Goal: Task Accomplishment & Management: Manage account settings

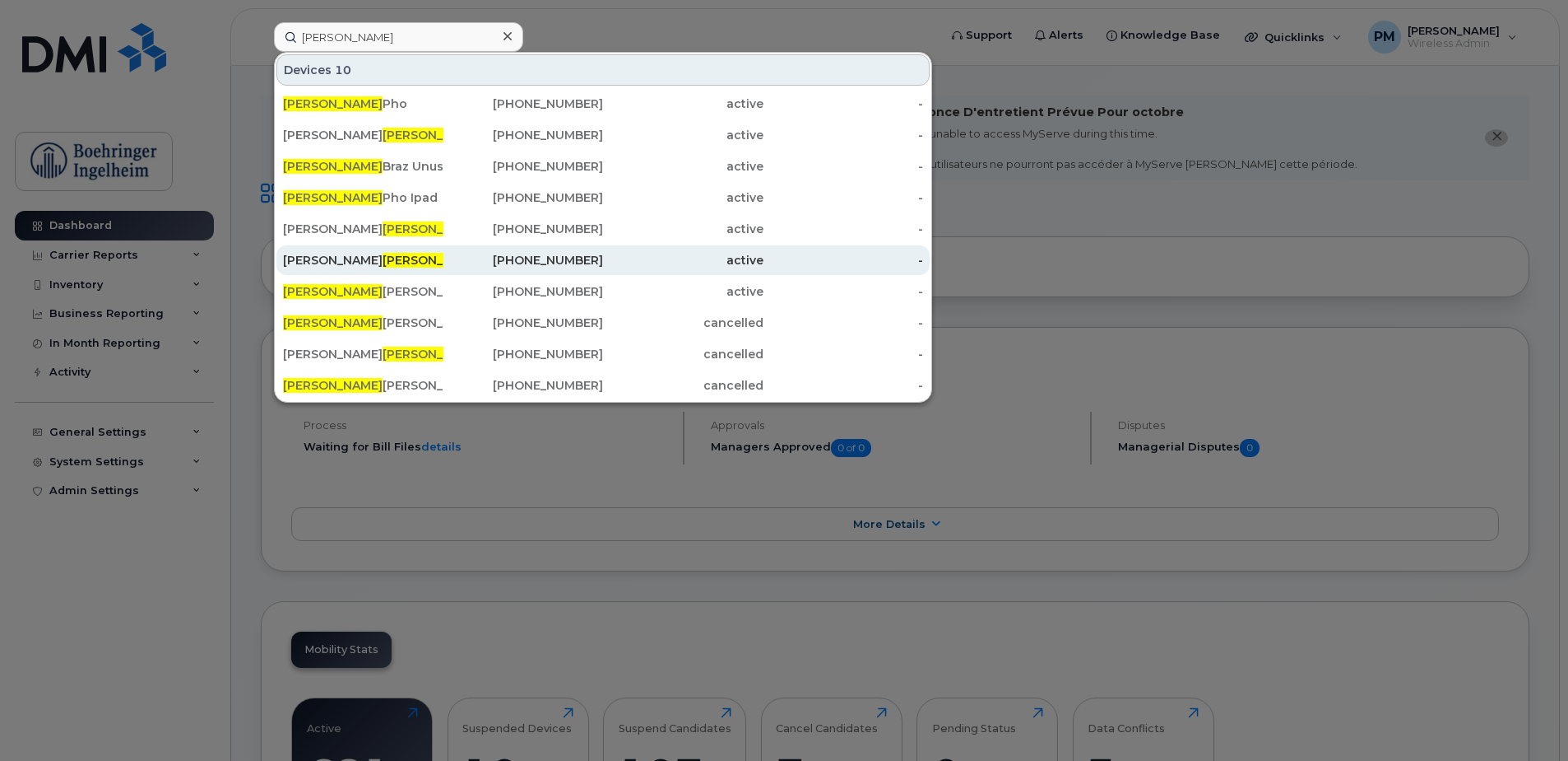
click at [412, 259] on div "Melissa Kim" at bounding box center [363, 260] width 161 height 16
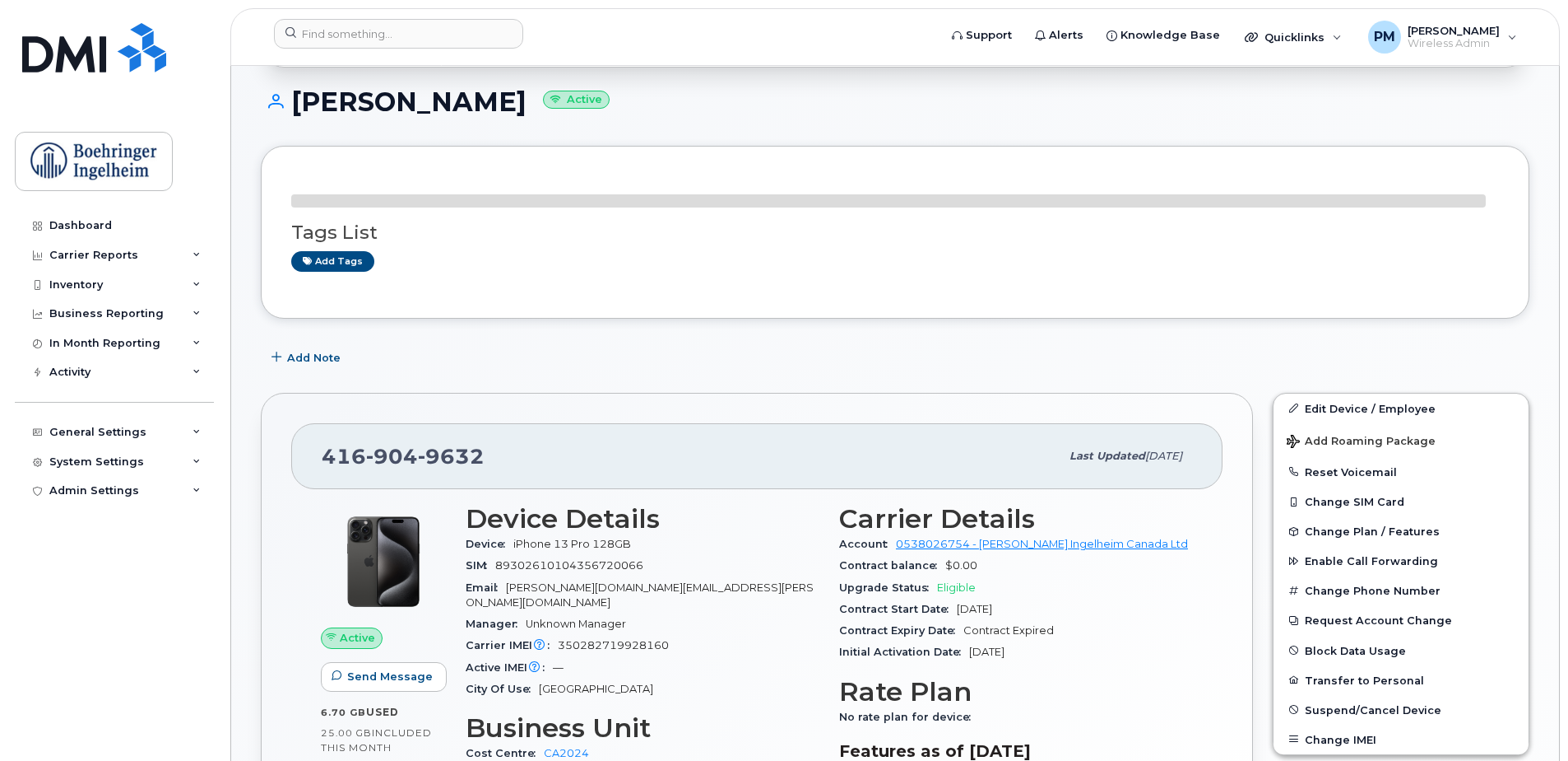
scroll to position [247, 0]
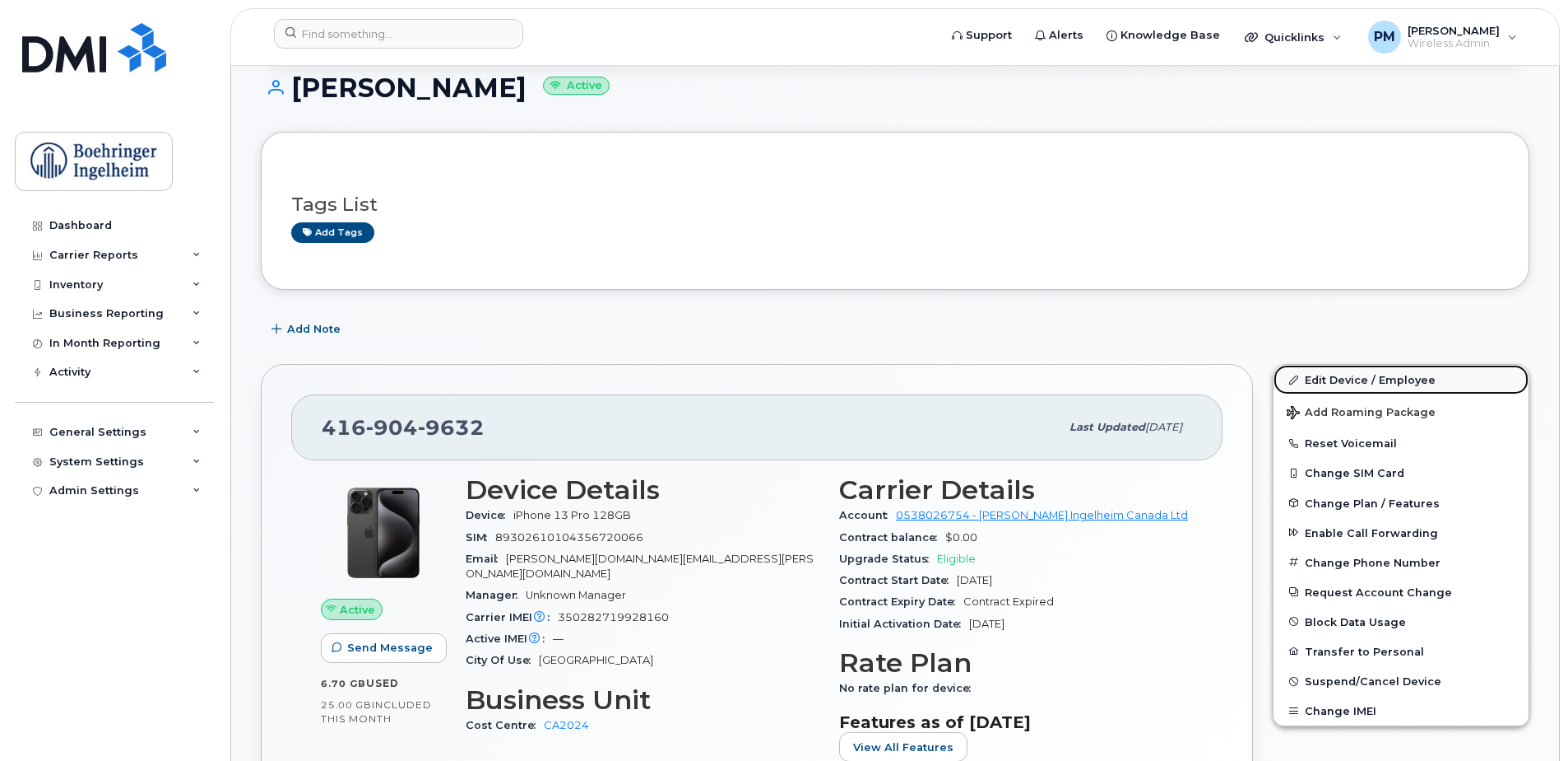
click at [1342, 381] on link "Edit Device / Employee" at bounding box center [1401, 380] width 255 height 30
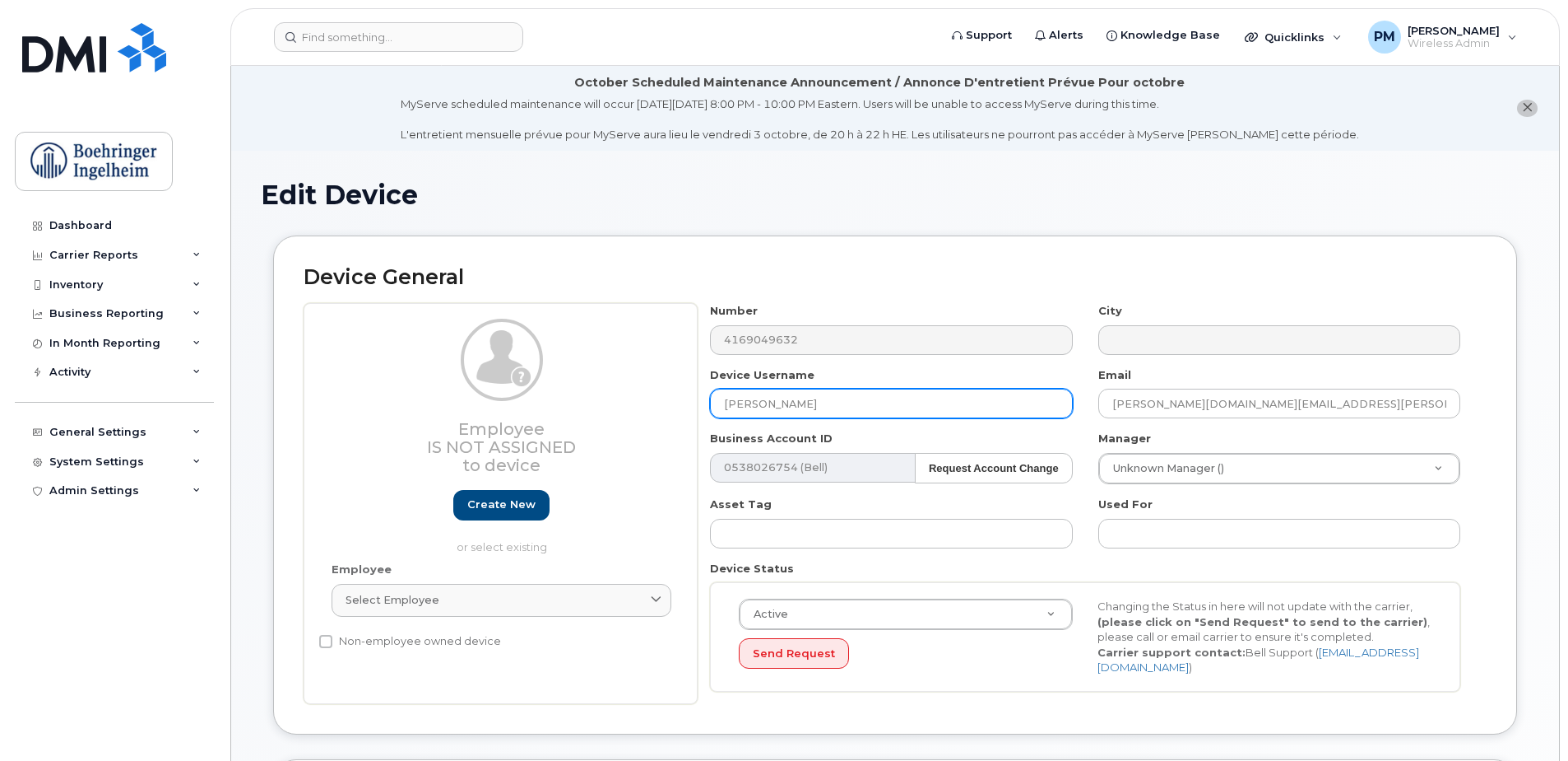
drag, startPoint x: 823, startPoint y: 403, endPoint x: 656, endPoint y: 406, distance: 167.0
click at [656, 406] on div "Employee Is not assigned to device Create new or select existing Employee Selec…" at bounding box center [895, 503] width 1183 height 401
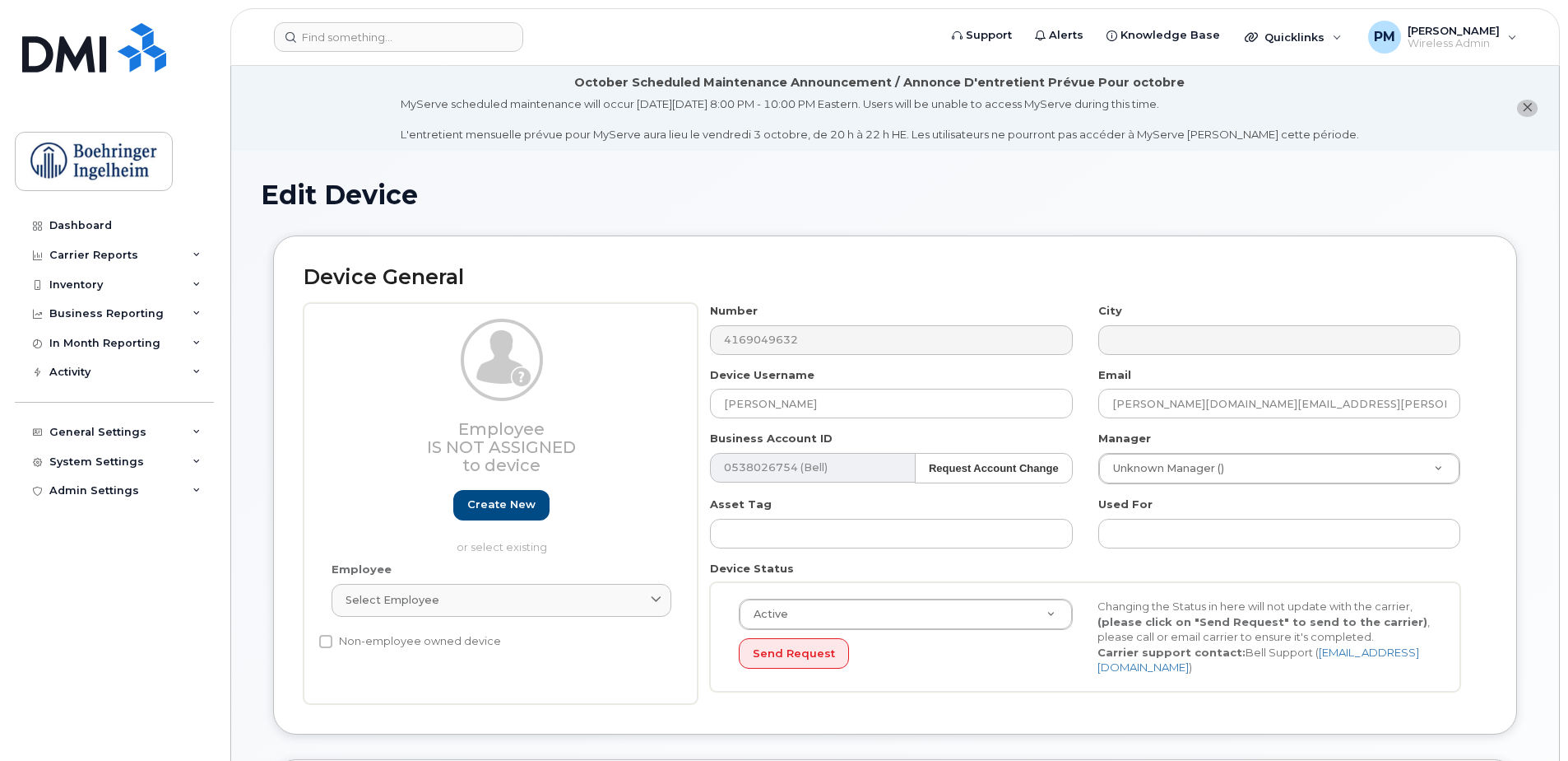
click at [633, 339] on div "Employee Is not assigned to device Create new or select existing Employee Selec…" at bounding box center [895, 503] width 1183 height 401
